Goal: Find contact information: Obtain details needed to contact an individual or organization

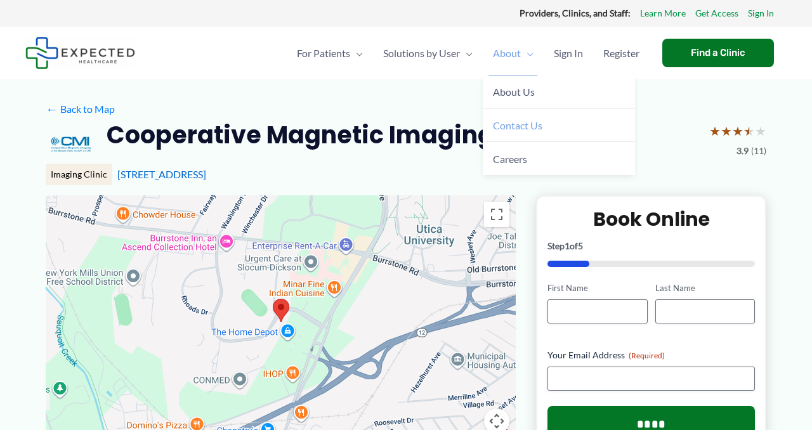
click at [511, 128] on span "Contact Us" at bounding box center [517, 125] width 49 height 12
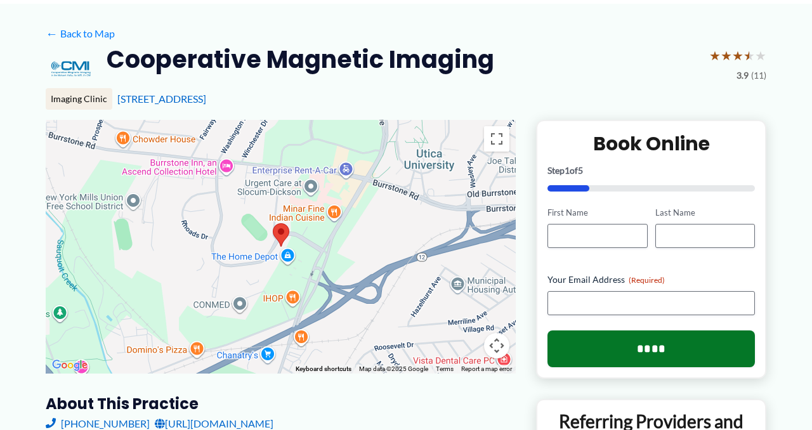
scroll to position [76, 0]
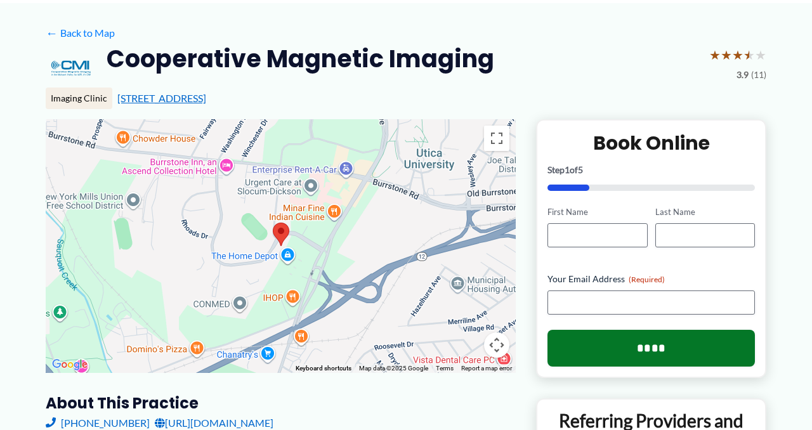
click at [206, 98] on link "107 Business Park Dr, Utica, NY" at bounding box center [161, 98] width 89 height 12
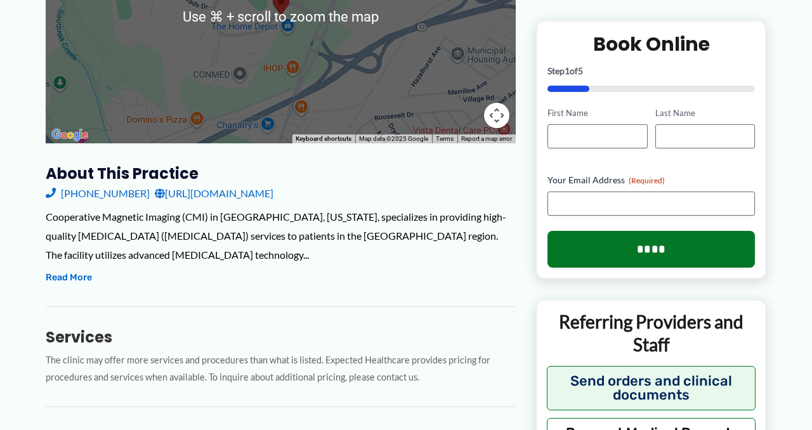
scroll to position [347, 0]
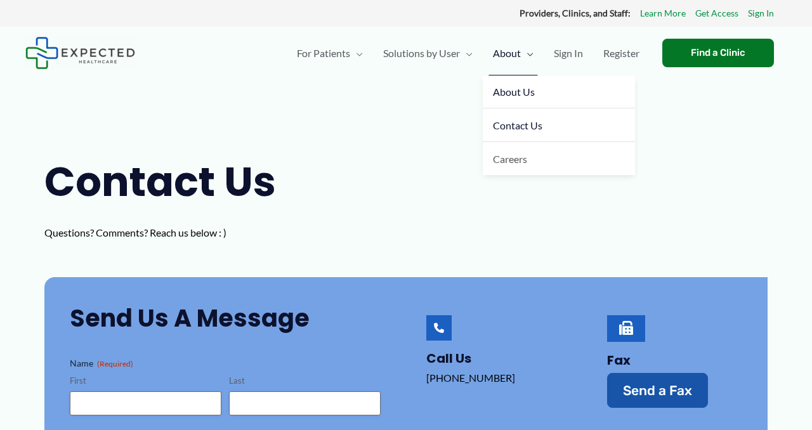
click at [508, 101] on link "About Us" at bounding box center [559, 92] width 152 height 34
